Goal: Use online tool/utility: Utilize a website feature to perform a specific function

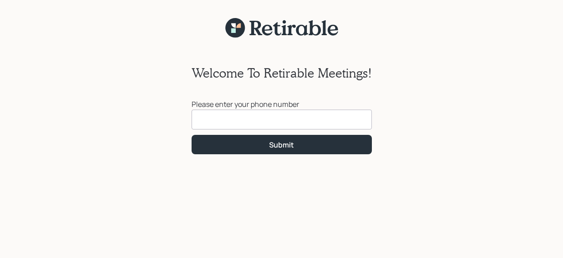
click at [299, 118] on input at bounding box center [282, 120] width 180 height 20
type input "[PHONE_NUMBER]"
click at [408, 163] on div "Welcome To Retirable Meetings! Please enter your phone number [PHONE_NUMBER] Su…" at bounding box center [281, 153] width 563 height 231
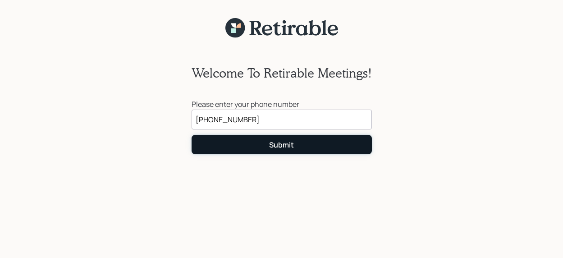
click at [286, 150] on button "Submit" at bounding box center [282, 144] width 180 height 19
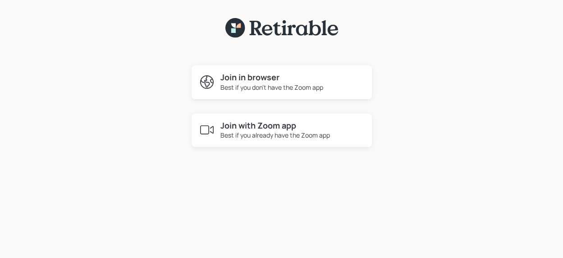
click at [286, 133] on div "Best if you already have the Zoom app" at bounding box center [275, 134] width 110 height 9
